Goal: Information Seeking & Learning: Learn about a topic

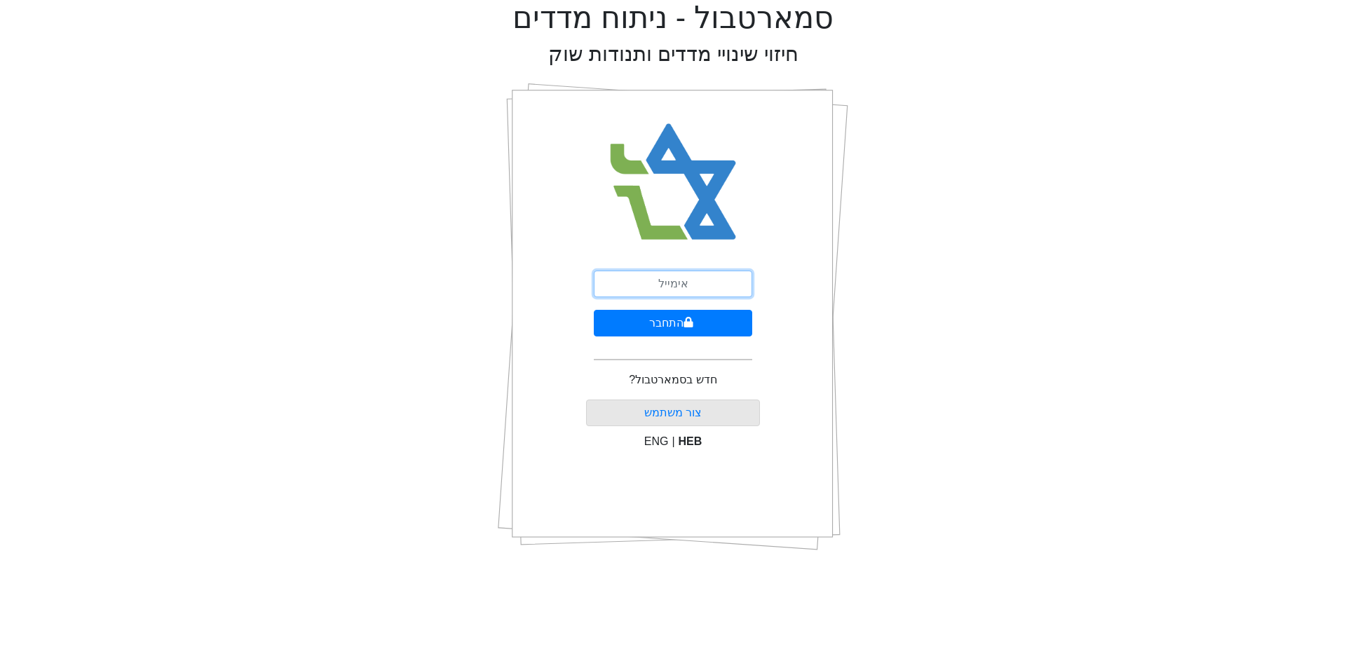
click at [700, 287] on input "email" at bounding box center [673, 284] width 158 height 27
type input "ם"
type input "[EMAIL_ADDRESS][DOMAIN_NAME]"
click at [696, 330] on button "התחבר" at bounding box center [673, 323] width 158 height 27
click at [596, 310] on button "התחבר" at bounding box center [673, 323] width 155 height 27
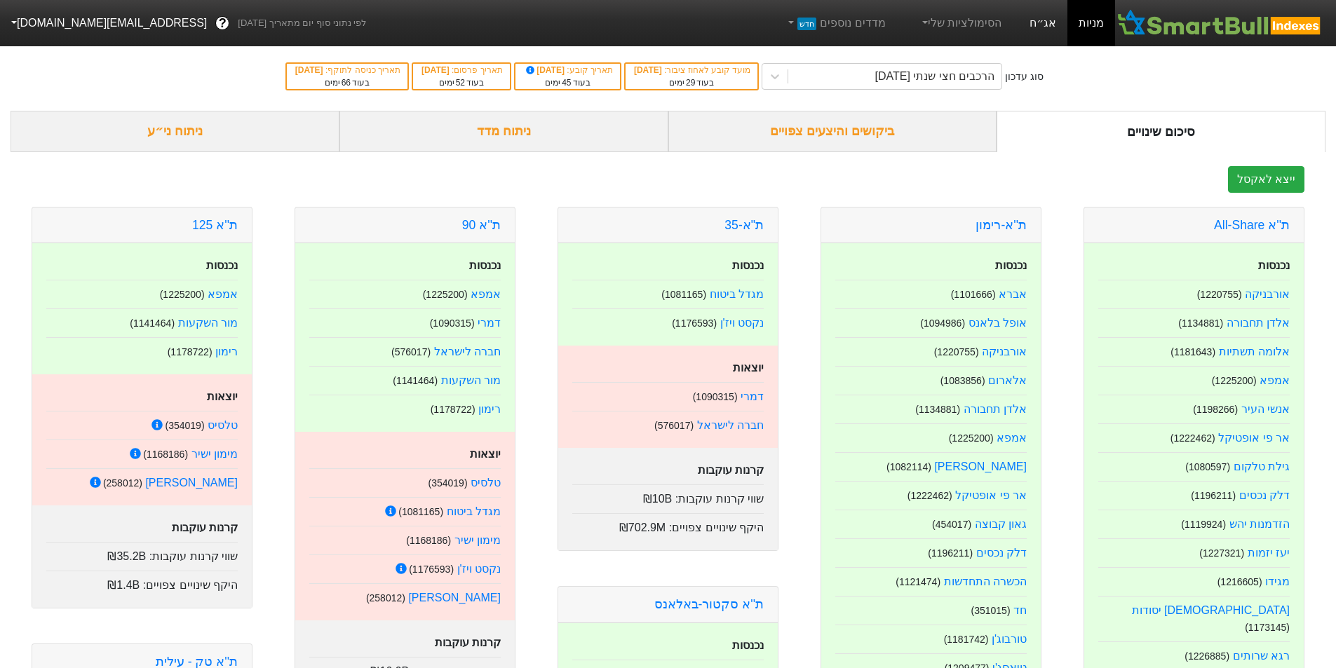
click at [1042, 24] on link "אג״ח" at bounding box center [1042, 23] width 49 height 46
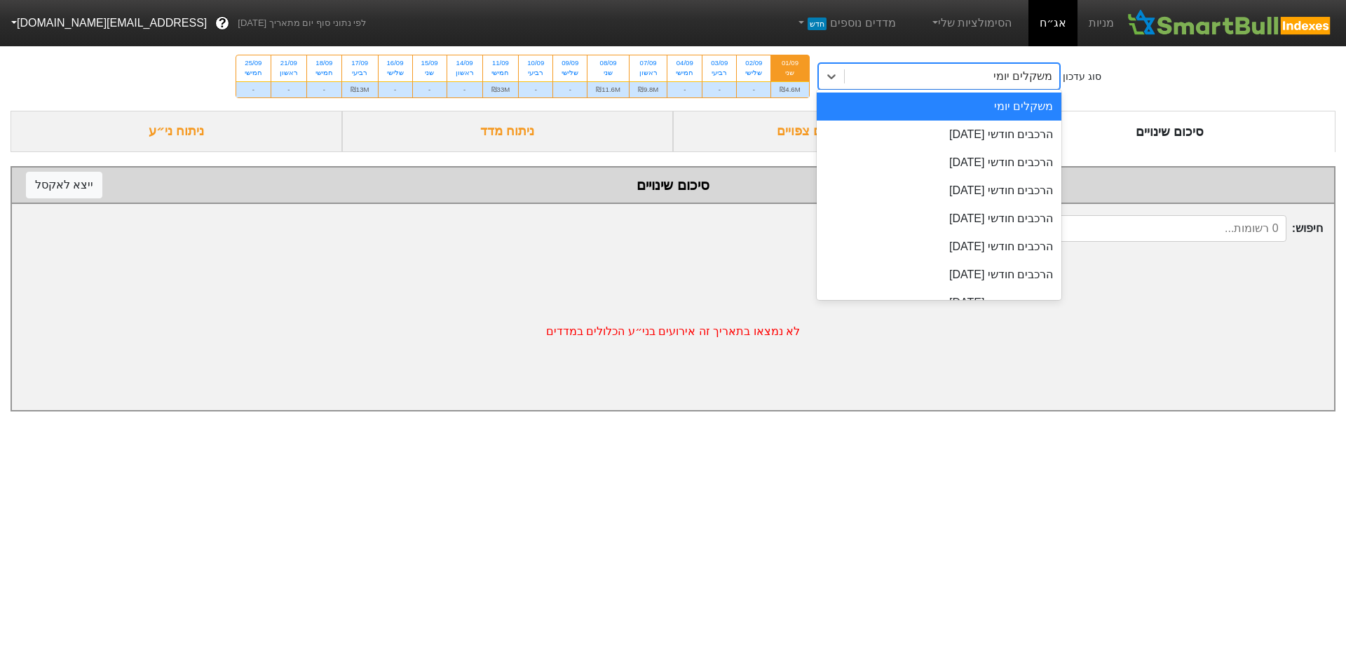
click at [991, 78] on div "משקלים יומי" at bounding box center [952, 76] width 215 height 25
click at [985, 129] on div "הרכבים חודשי [DATE]" at bounding box center [939, 135] width 245 height 28
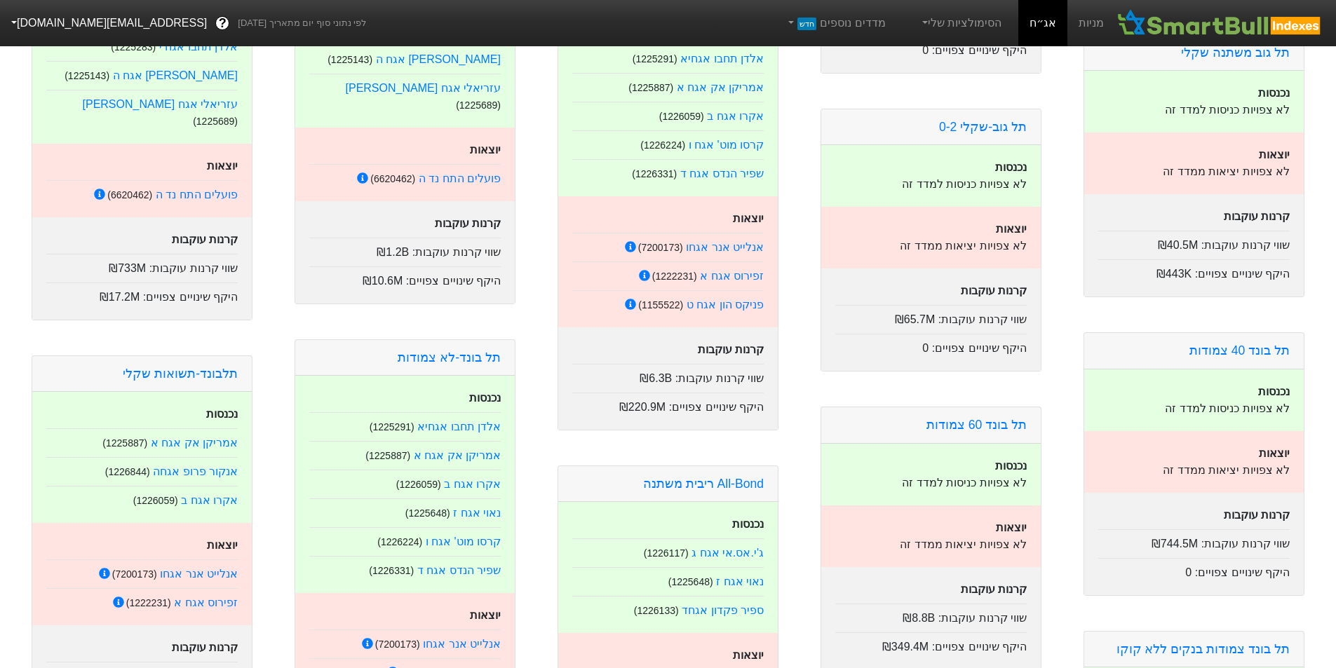
scroll to position [1192, 0]
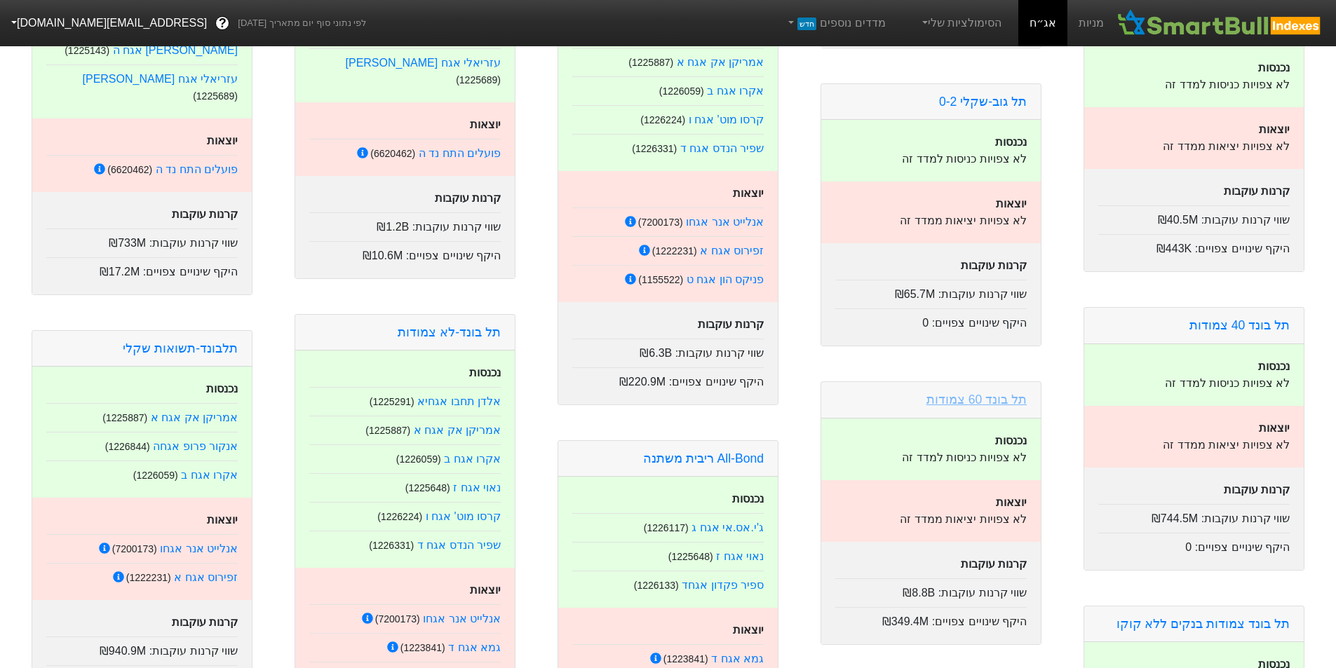
click at [970, 393] on link "תל בונד 60 צמודות" at bounding box center [976, 400] width 100 height 14
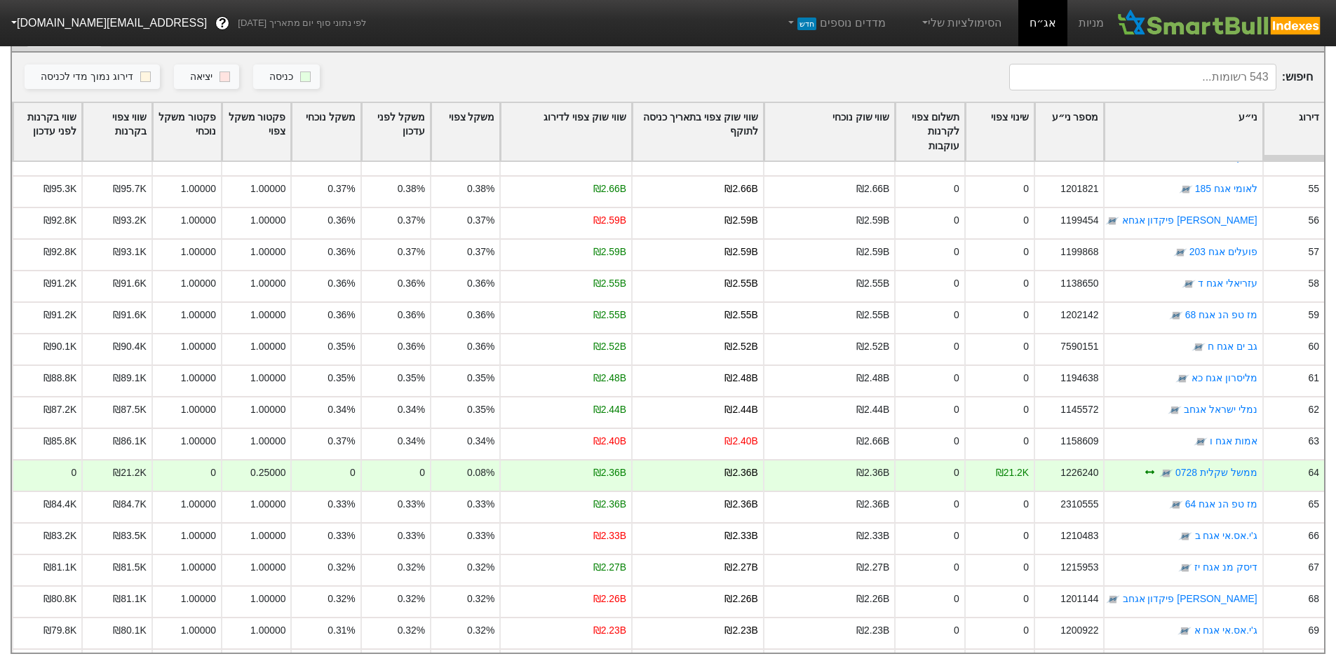
scroll to position [1683, 0]
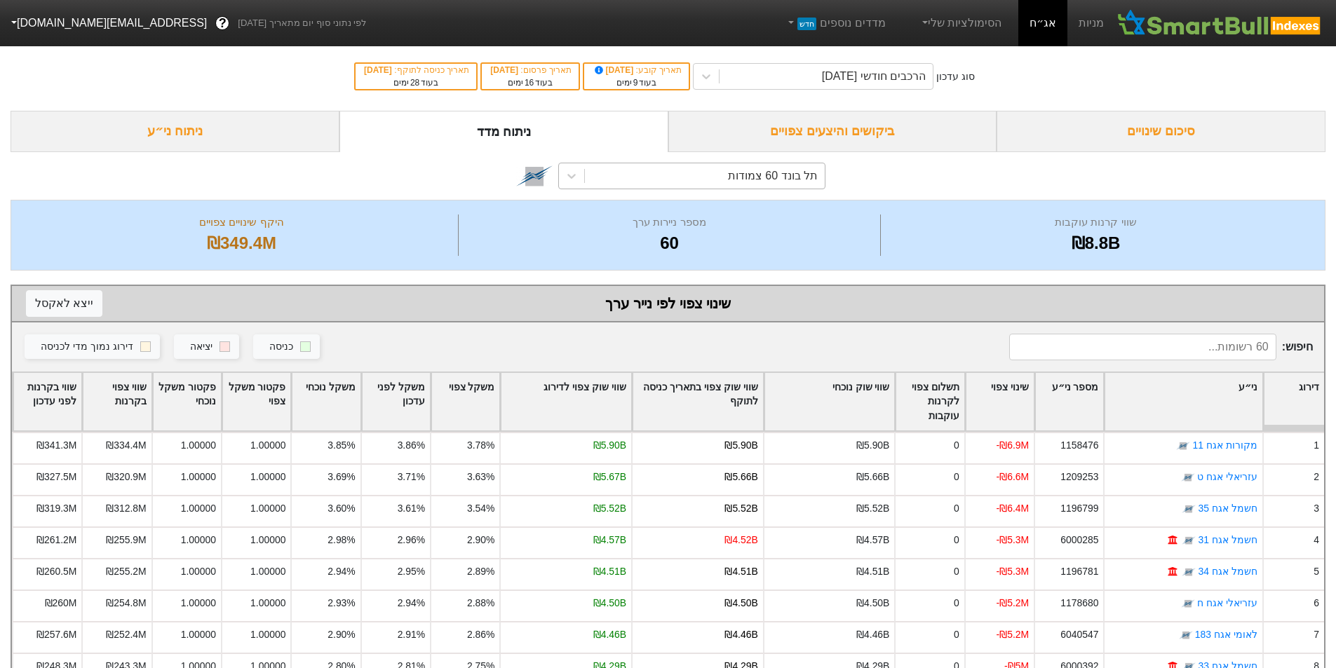
click at [783, 176] on div "תל בונד 60 צמודות" at bounding box center [773, 176] width 90 height 17
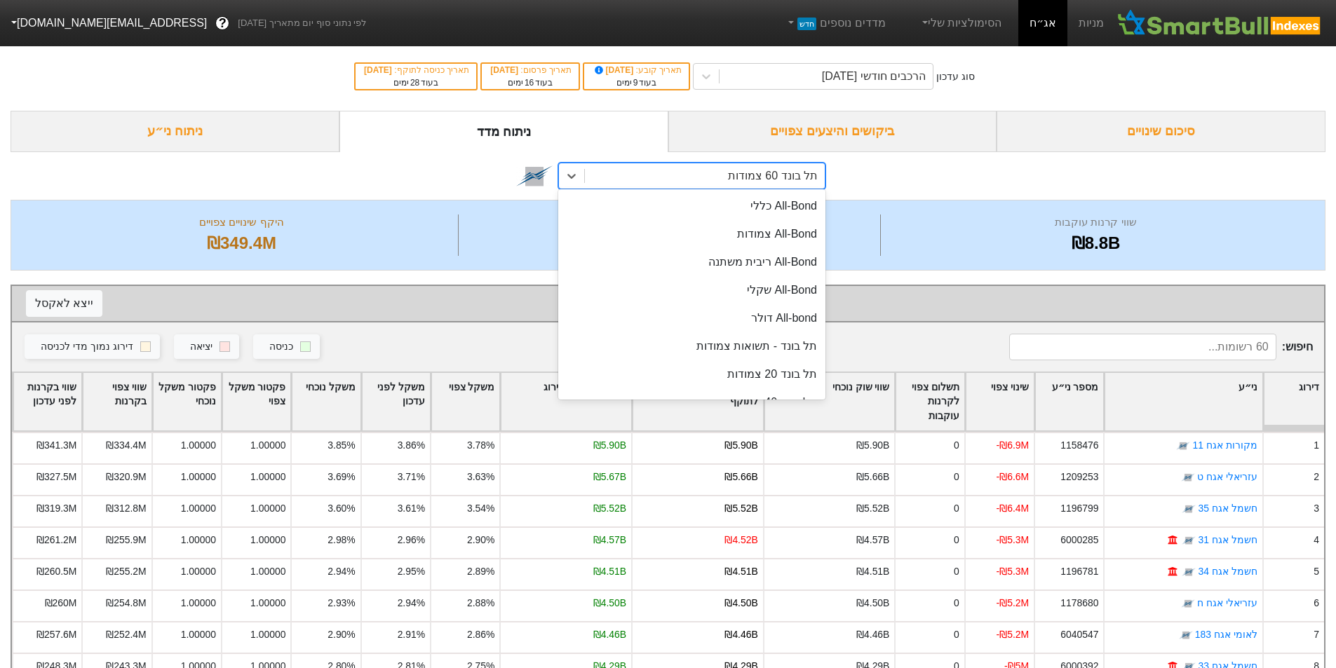
scroll to position [54, 0]
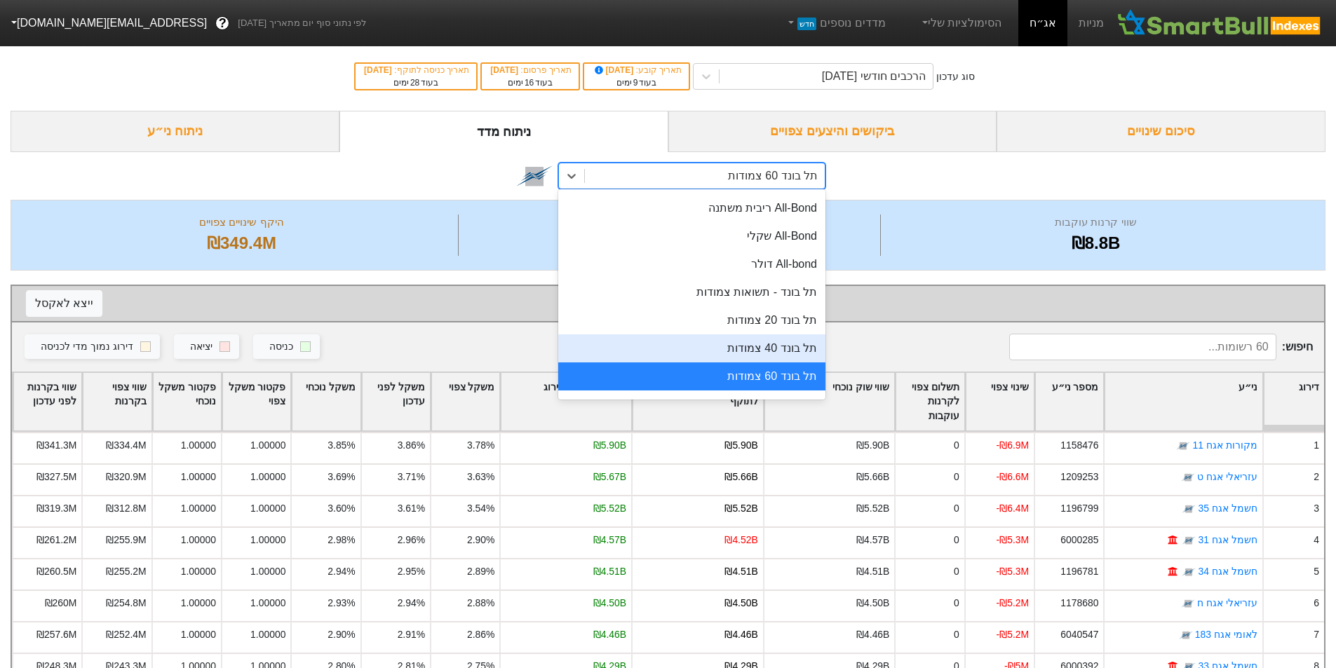
click at [790, 346] on div "תל בונד 40 צמודות" at bounding box center [691, 348] width 267 height 28
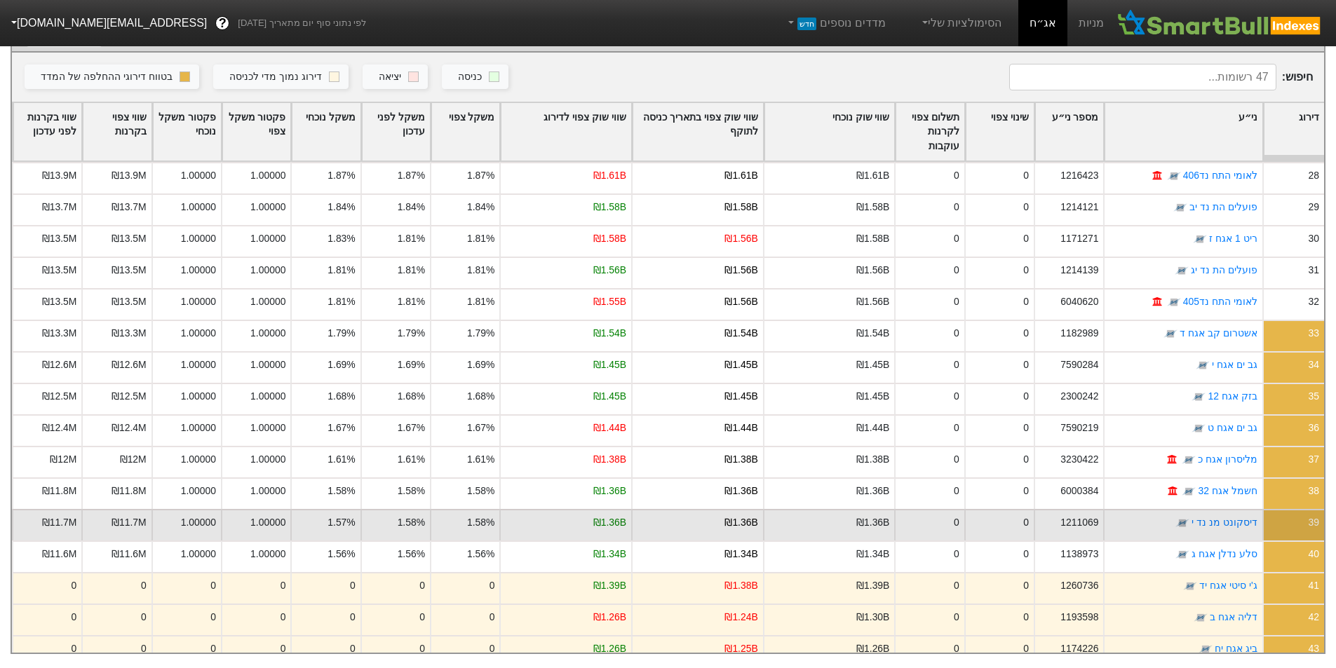
scroll to position [712, 0]
